Goal: Navigation & Orientation: Find specific page/section

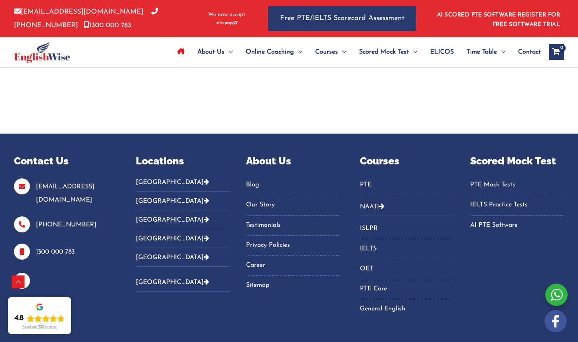
scroll to position [2763, 0]
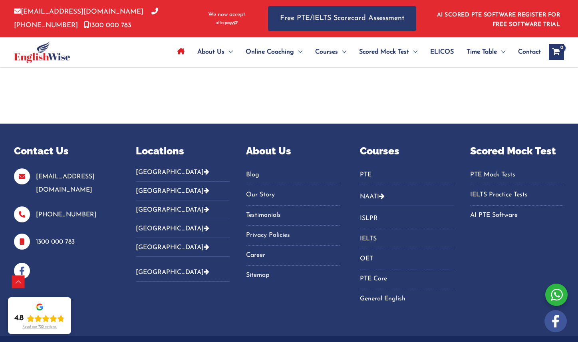
click at [151, 175] on button "[GEOGRAPHIC_DATA]" at bounding box center [183, 174] width 94 height 13
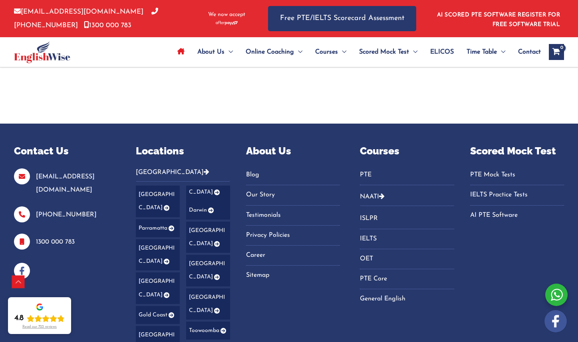
click at [164, 239] on link "[GEOGRAPHIC_DATA]" at bounding box center [158, 255] width 44 height 32
